Goal: Task Accomplishment & Management: Manage account settings

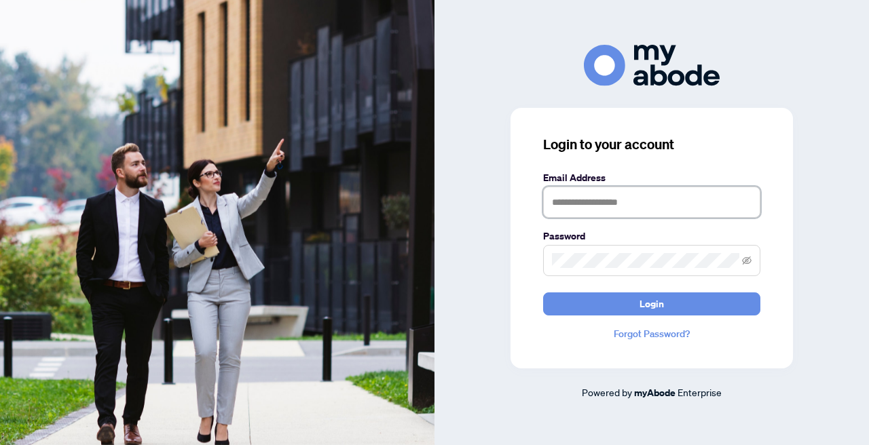
type input "**********"
click at [652, 303] on button "Login" at bounding box center [651, 304] width 217 height 23
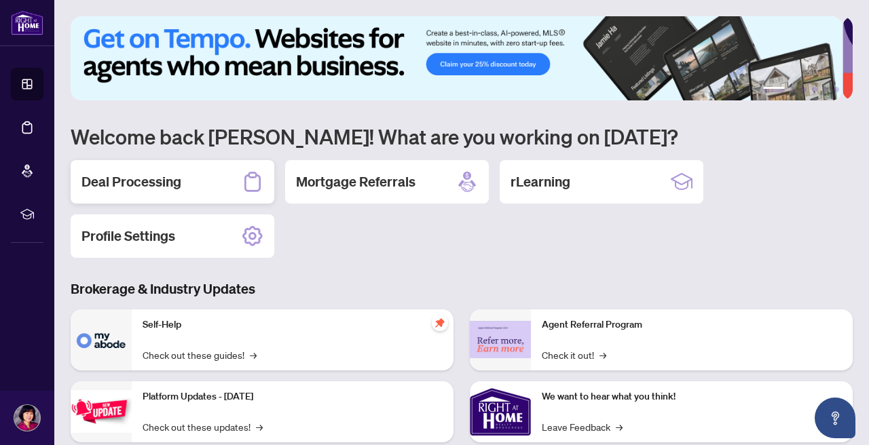
click at [162, 180] on h2 "Deal Processing" at bounding box center [131, 181] width 100 height 19
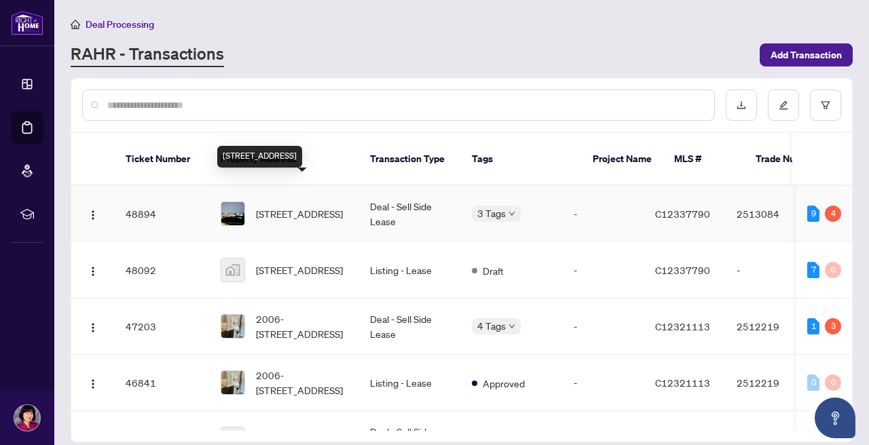
click at [309, 206] on span "[STREET_ADDRESS]" at bounding box center [299, 213] width 87 height 15
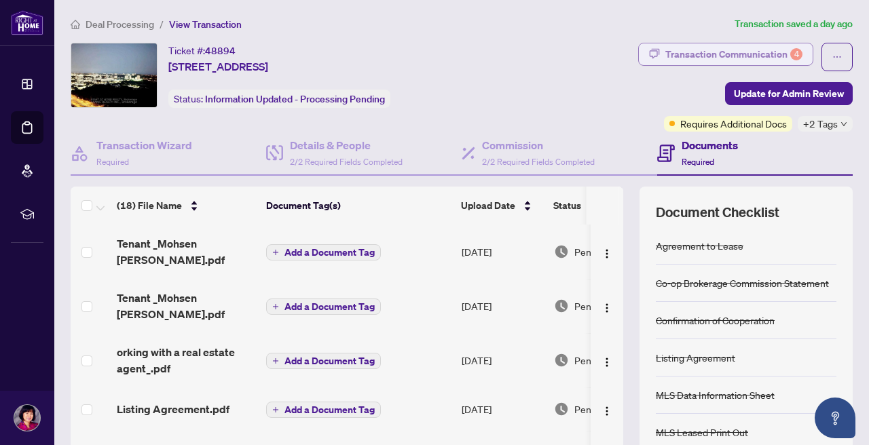
click at [705, 58] on div "Transaction Communication 4" at bounding box center [733, 54] width 137 height 22
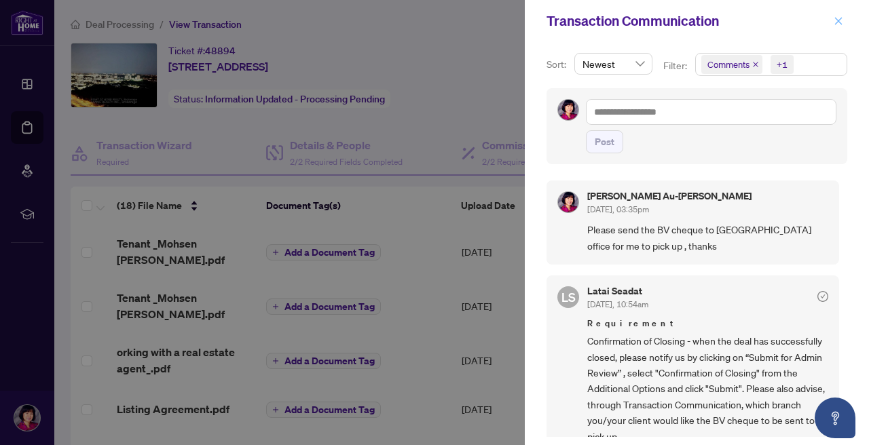
click at [837, 22] on icon "close" at bounding box center [838, 20] width 7 height 7
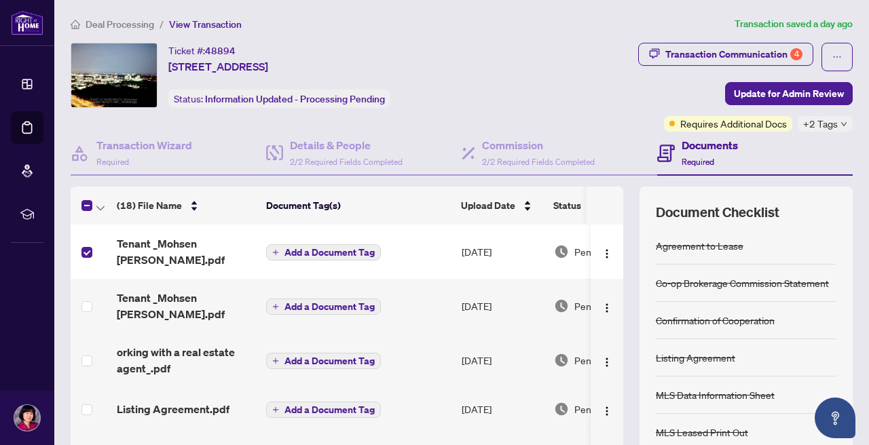
click at [337, 255] on span "Add a Document Tag" at bounding box center [329, 253] width 90 height 10
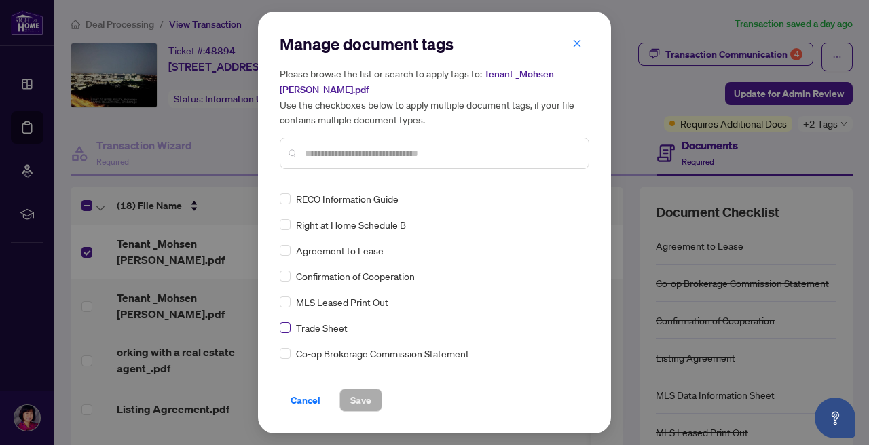
click at [289, 327] on span at bounding box center [285, 327] width 11 height 11
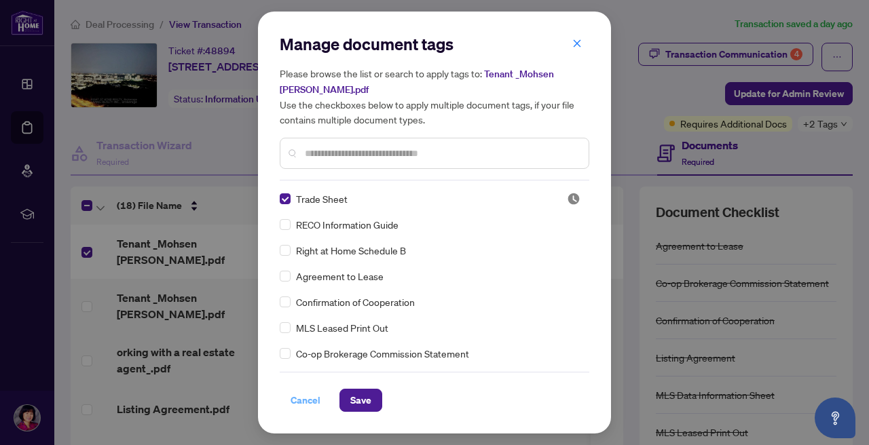
click at [295, 399] on span "Cancel" at bounding box center [306, 401] width 30 height 22
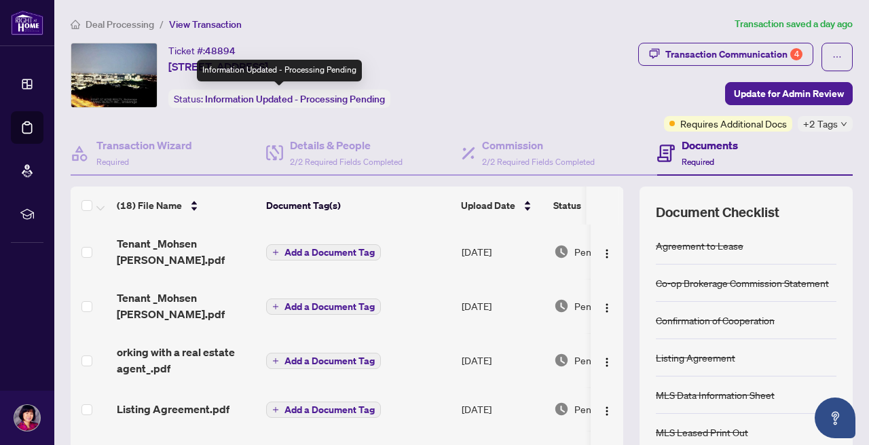
click at [335, 101] on span "Information Updated - Processing Pending" at bounding box center [295, 99] width 180 height 12
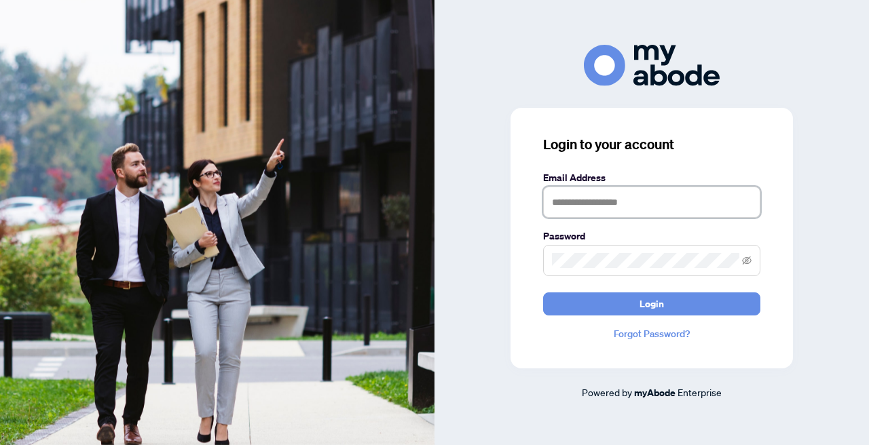
type input "**********"
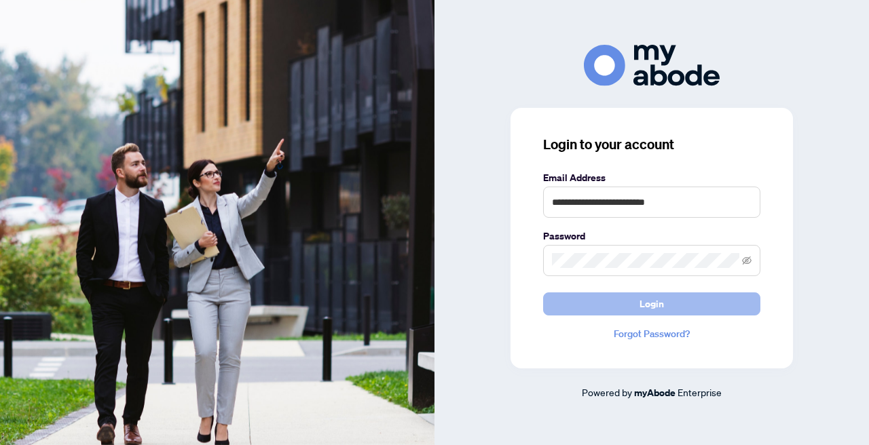
click at [653, 307] on span "Login" at bounding box center [651, 304] width 24 height 22
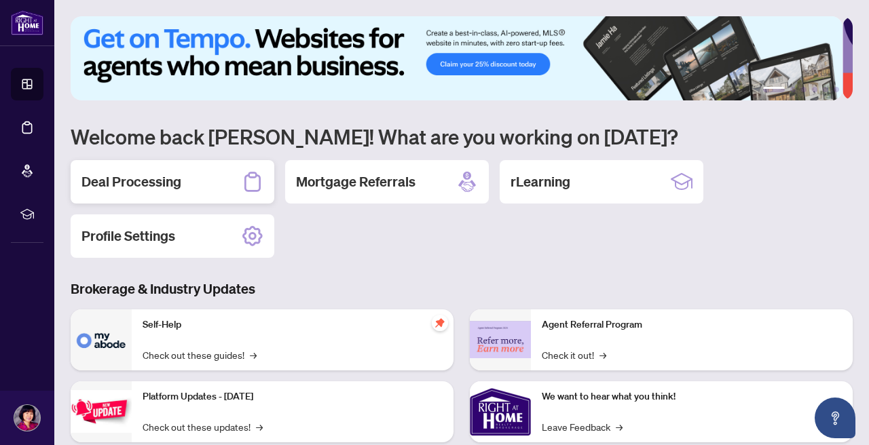
click at [120, 181] on h2 "Deal Processing" at bounding box center [131, 181] width 100 height 19
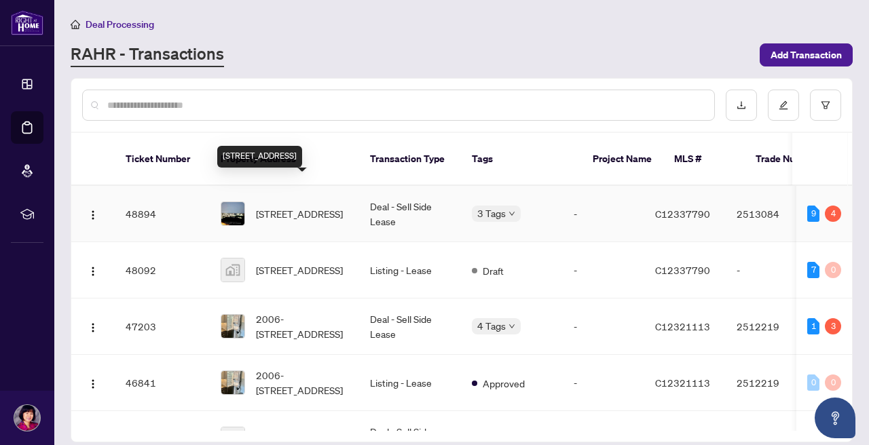
click at [303, 206] on span "[STREET_ADDRESS]" at bounding box center [299, 213] width 87 height 15
click at [285, 208] on td "[STREET_ADDRESS]" at bounding box center [284, 214] width 149 height 56
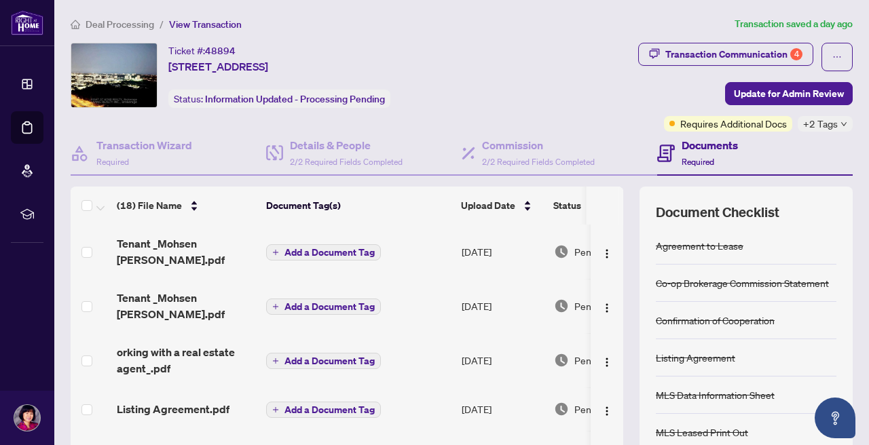
scroll to position [10, 0]
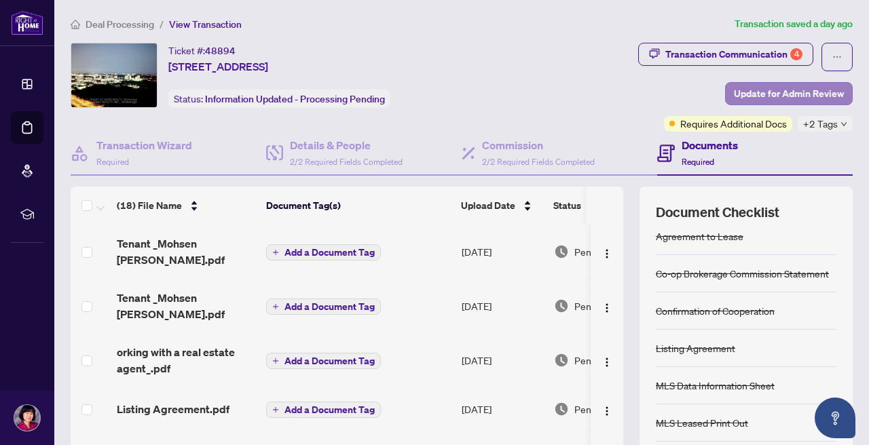
click at [802, 90] on span "Update for Admin Review" at bounding box center [789, 94] width 110 height 22
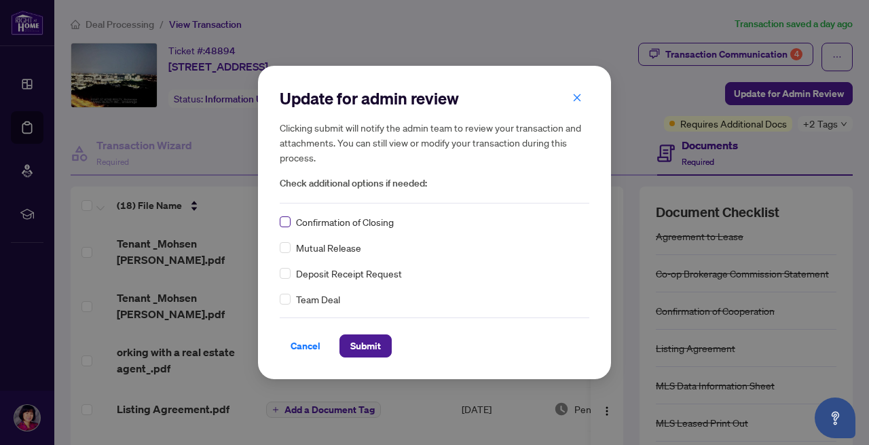
click at [288, 220] on span at bounding box center [285, 222] width 11 height 11
click at [371, 350] on span "Submit" at bounding box center [365, 346] width 31 height 22
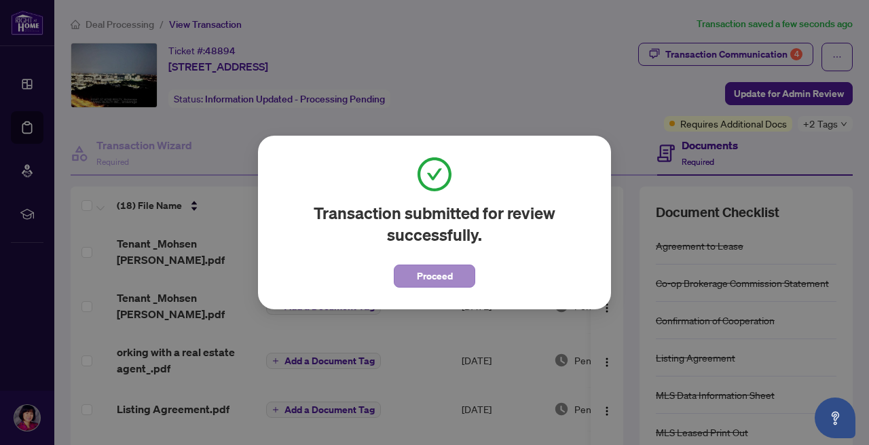
click at [442, 272] on span "Proceed" at bounding box center [435, 276] width 36 height 22
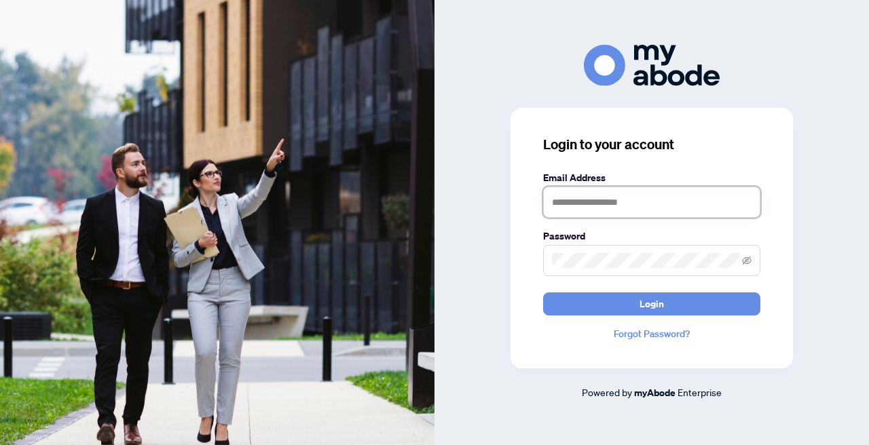
type input "**********"
click at [652, 303] on button "Login" at bounding box center [651, 304] width 217 height 23
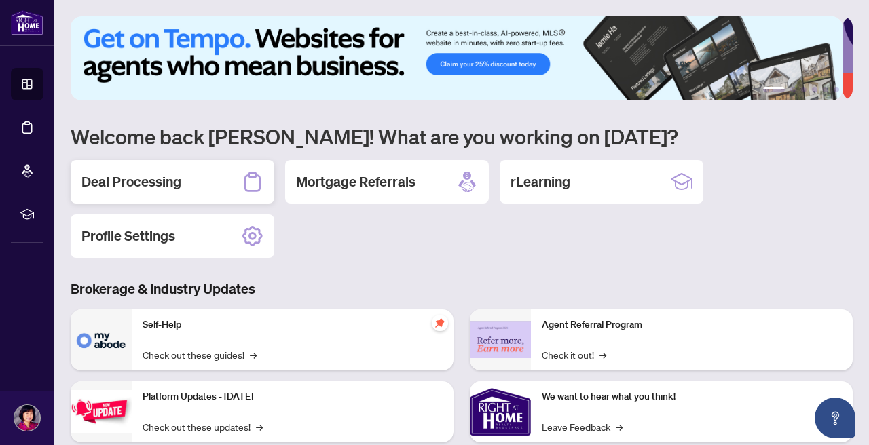
click at [130, 185] on h2 "Deal Processing" at bounding box center [131, 181] width 100 height 19
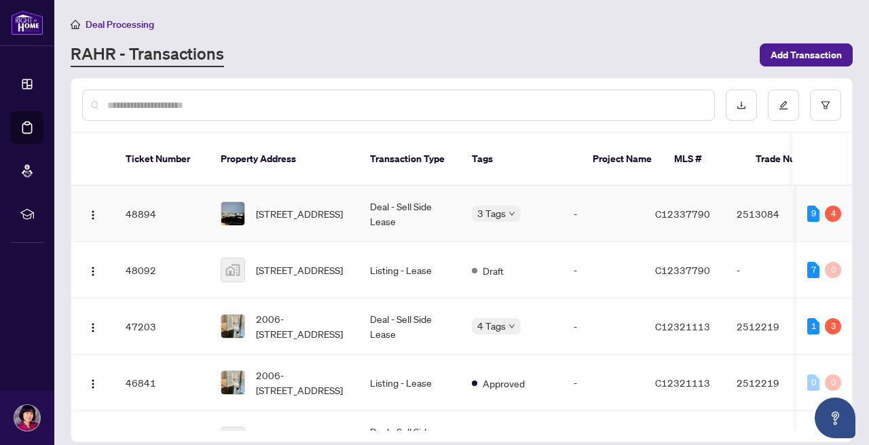
click at [130, 186] on td "48894" at bounding box center [162, 214] width 95 height 56
